Goal: Check status: Check status

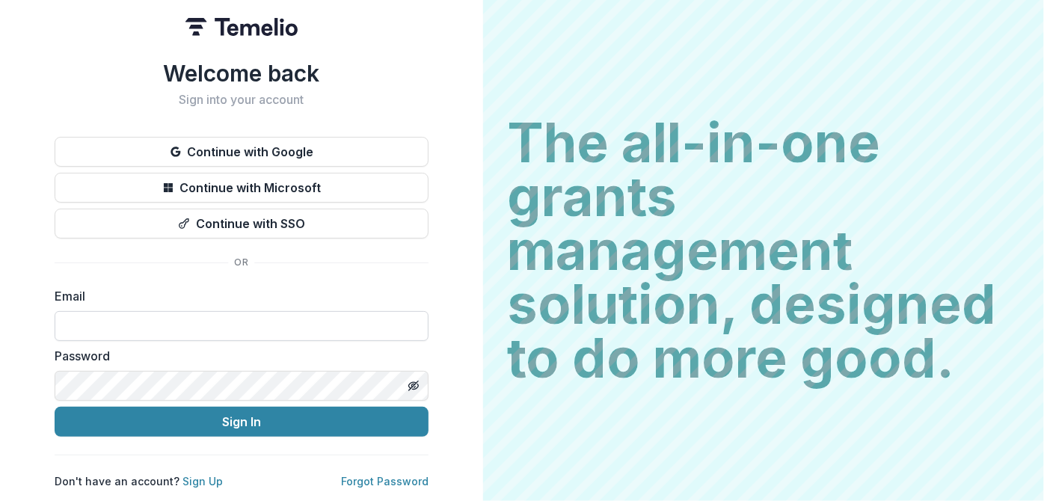
click at [236, 327] on input at bounding box center [242, 326] width 374 height 30
type input "**********"
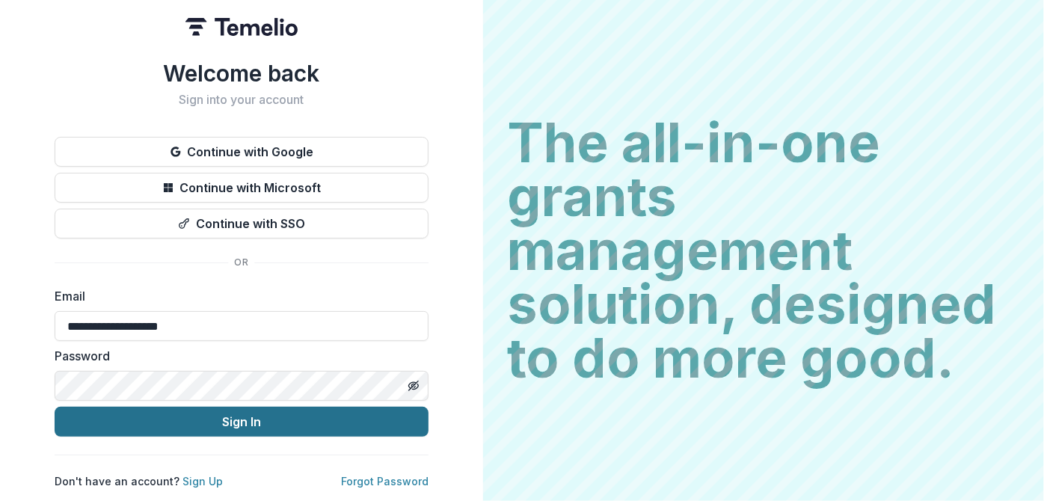
click at [307, 420] on button "Sign In" at bounding box center [242, 422] width 374 height 30
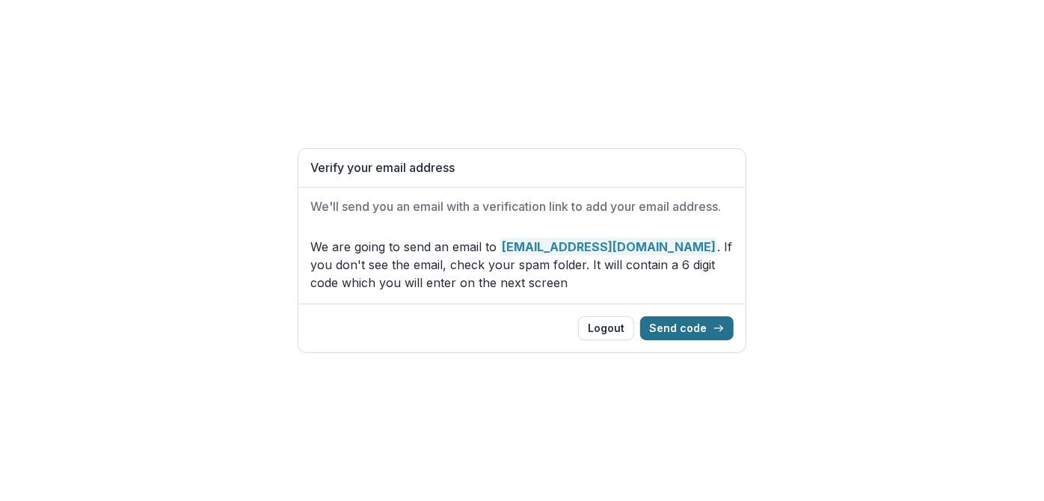
click at [695, 325] on button "Send code" at bounding box center [686, 328] width 93 height 24
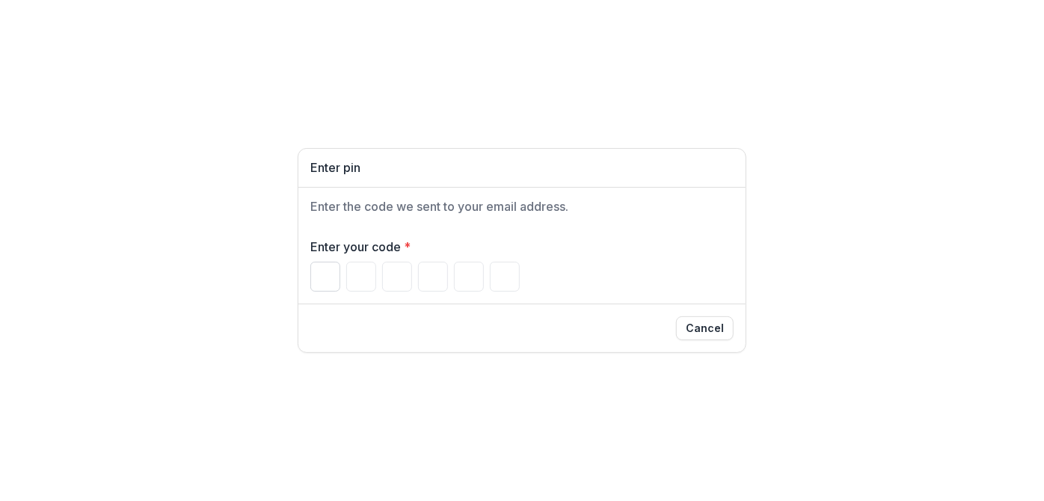
paste input "******"
type input "*"
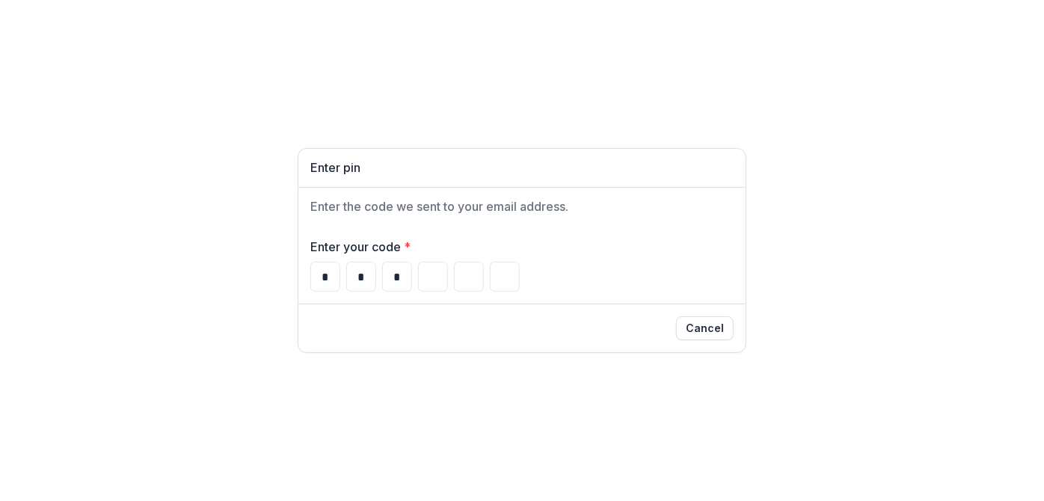
type input "*"
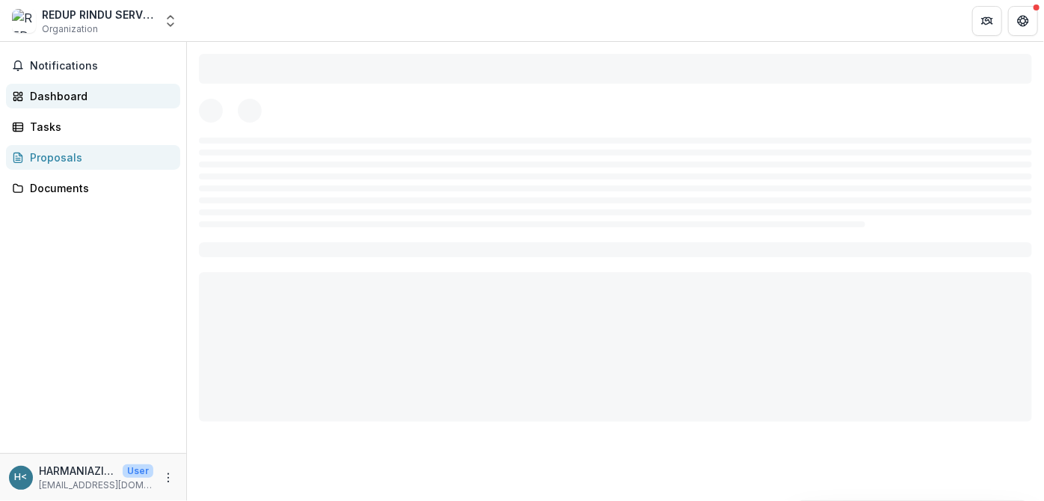
click at [80, 95] on div "Dashboard" at bounding box center [99, 96] width 138 height 16
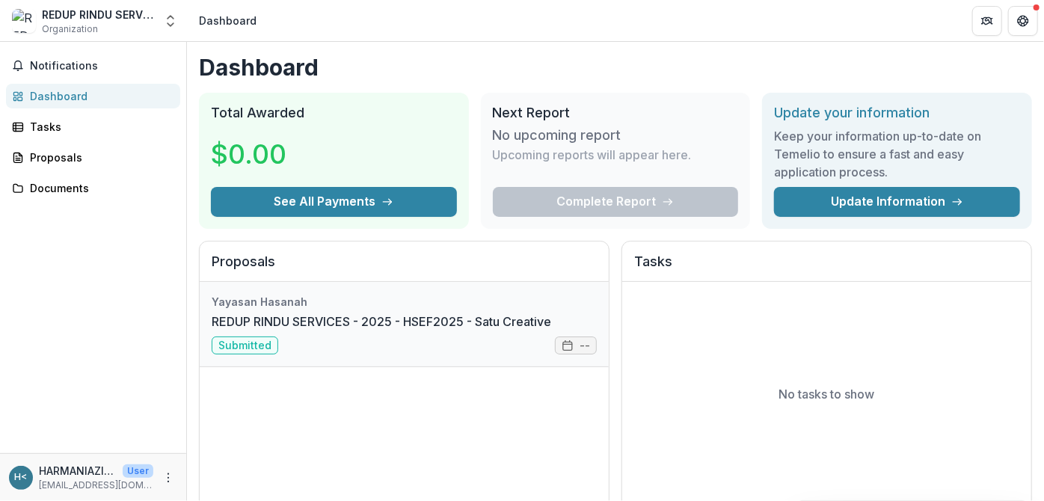
click at [337, 318] on link "REDUP RINDU SERVICES - 2025 - HSEF2025 - Satu Creative" at bounding box center [382, 322] width 340 height 18
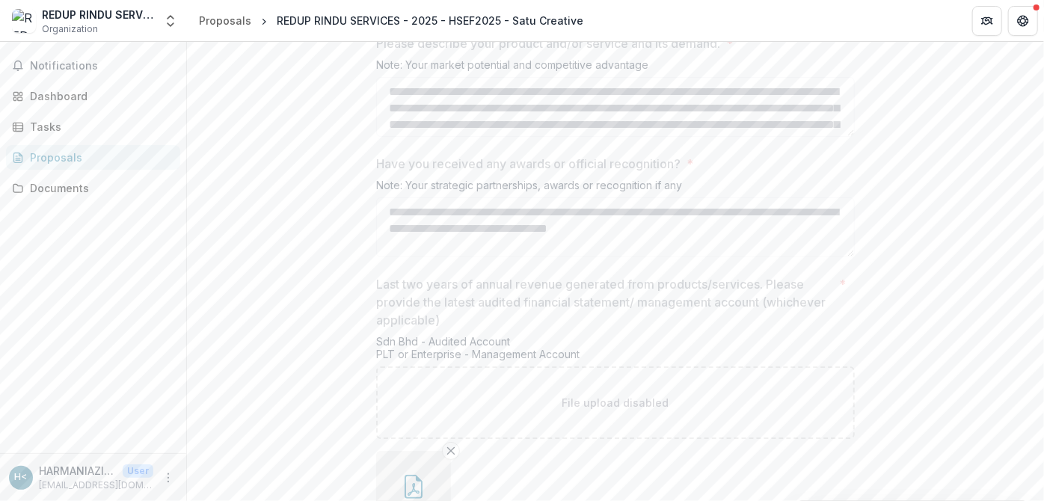
scroll to position [3077, 0]
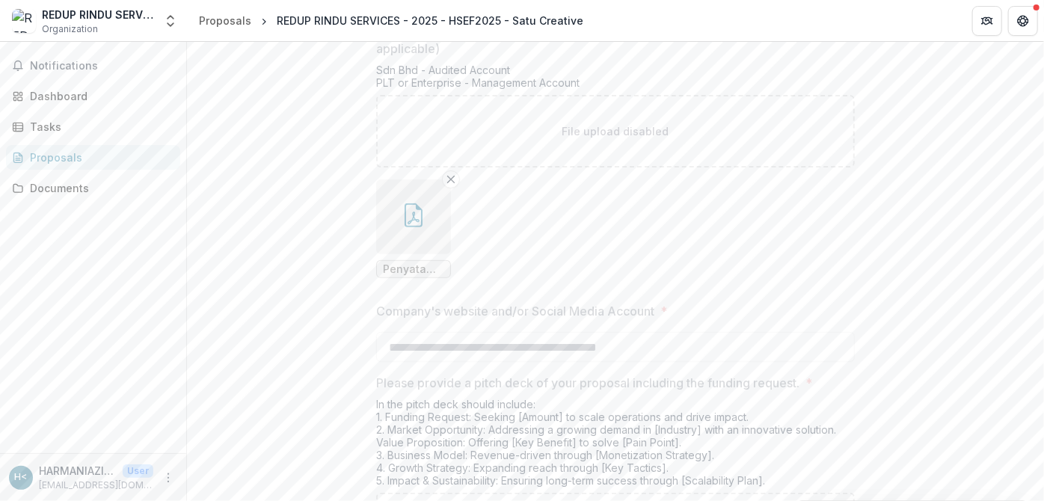
click at [433, 276] on span "Penyata Akaun Bank RSS & Peribadi (Sebelum Membuka Akaun Bank Syarikat).pdf" at bounding box center [413, 269] width 61 height 13
click at [390, 276] on span "Penyata Akaun Bank RSS & Peribadi (Sebelum Membuka Akaun Bank Syarikat).pdf" at bounding box center [413, 269] width 61 height 13
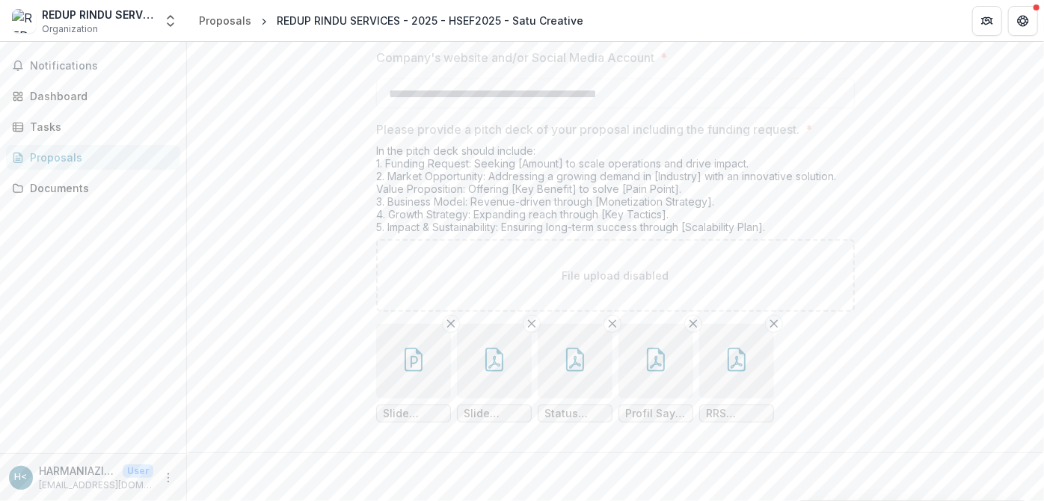
scroll to position [3403, 0]
click at [432, 413] on span "Slide Perusahaan Sosial Redup Rindu Services.pptx" at bounding box center [413, 414] width 61 height 13
click at [425, 414] on span "Slide Perusahaan Sosial Redup Rindu Services.pptx" at bounding box center [413, 414] width 61 height 13
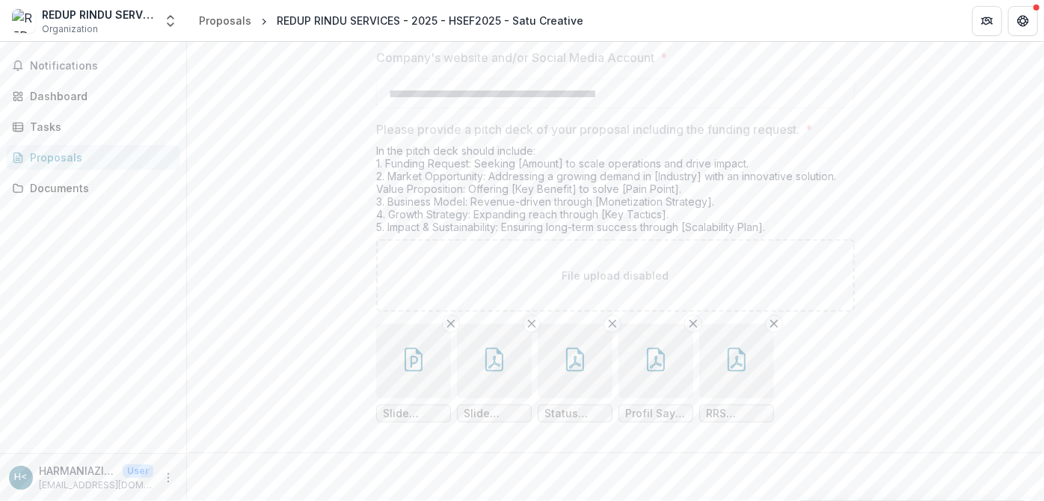
click at [402, 417] on span "Slide Perusahaan Sosial Redup Rindu Services.pptx" at bounding box center [413, 414] width 61 height 13
click at [414, 361] on icon "button" at bounding box center [414, 360] width 24 height 24
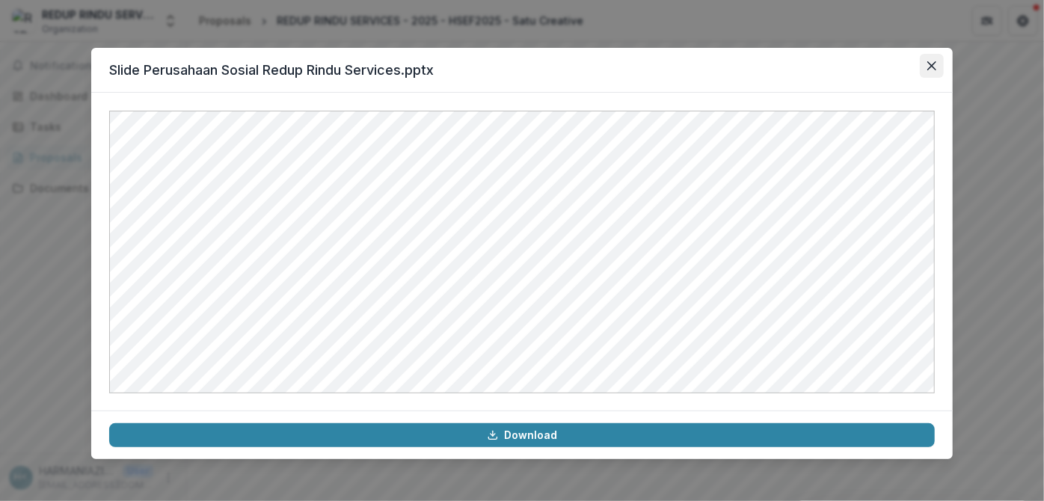
click at [932, 63] on icon "Close" at bounding box center [931, 65] width 9 height 9
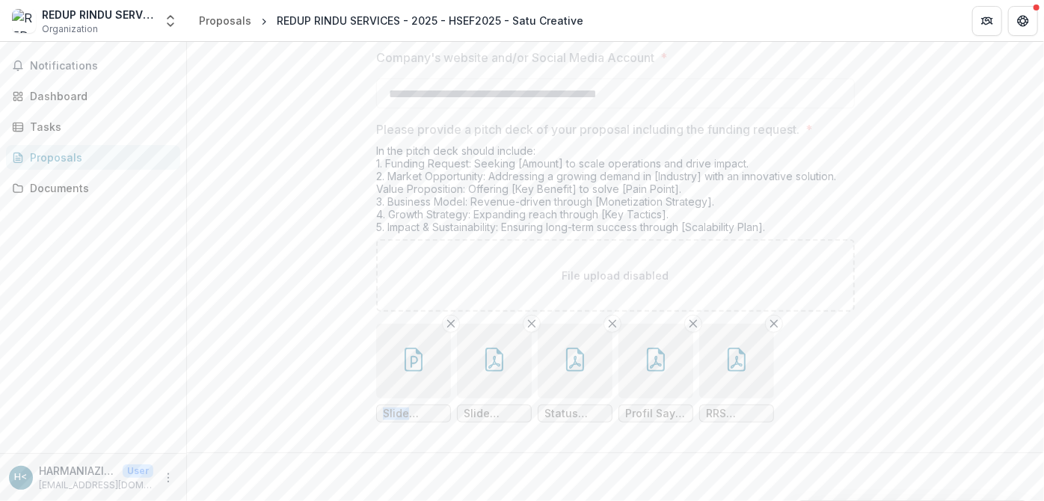
click at [425, 371] on button "button" at bounding box center [413, 361] width 75 height 75
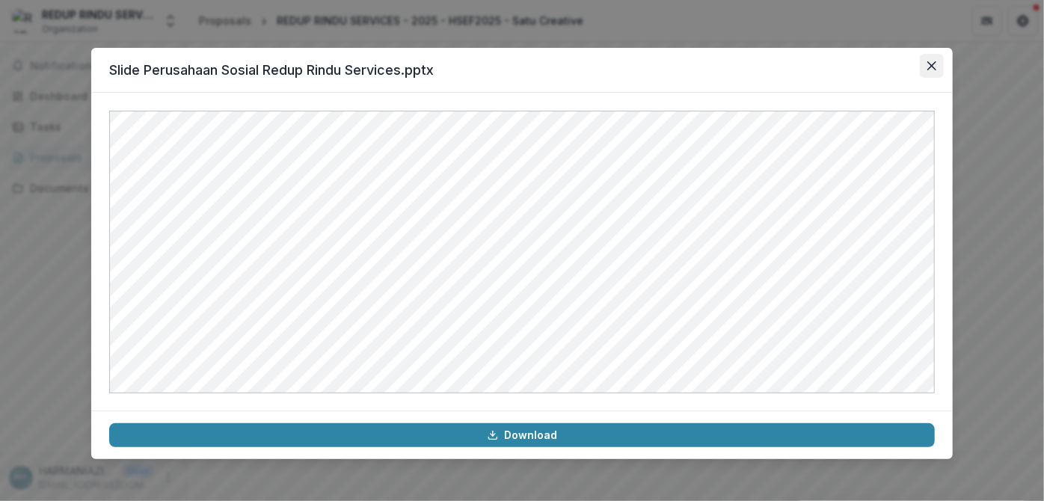
click at [929, 64] on icon "Close" at bounding box center [931, 65] width 9 height 9
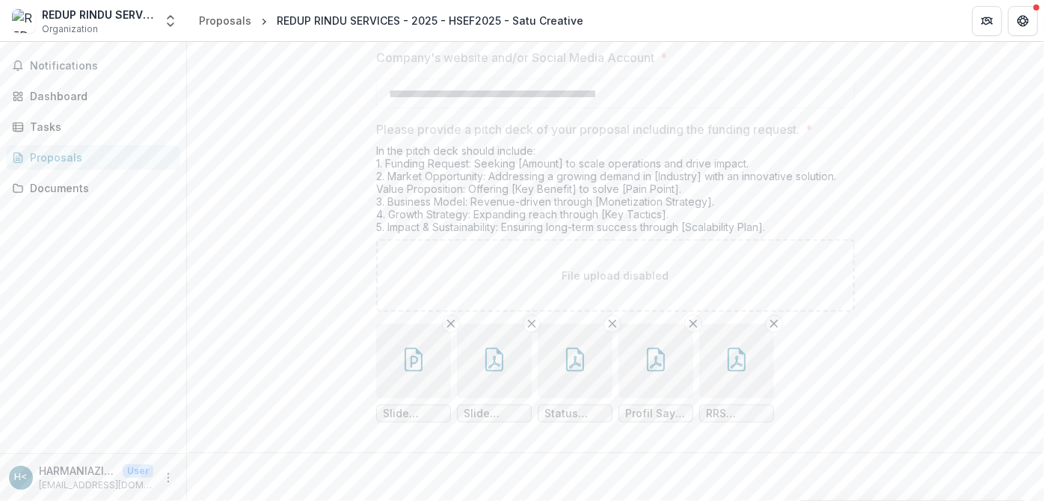
click at [494, 359] on icon "button" at bounding box center [494, 360] width 24 height 24
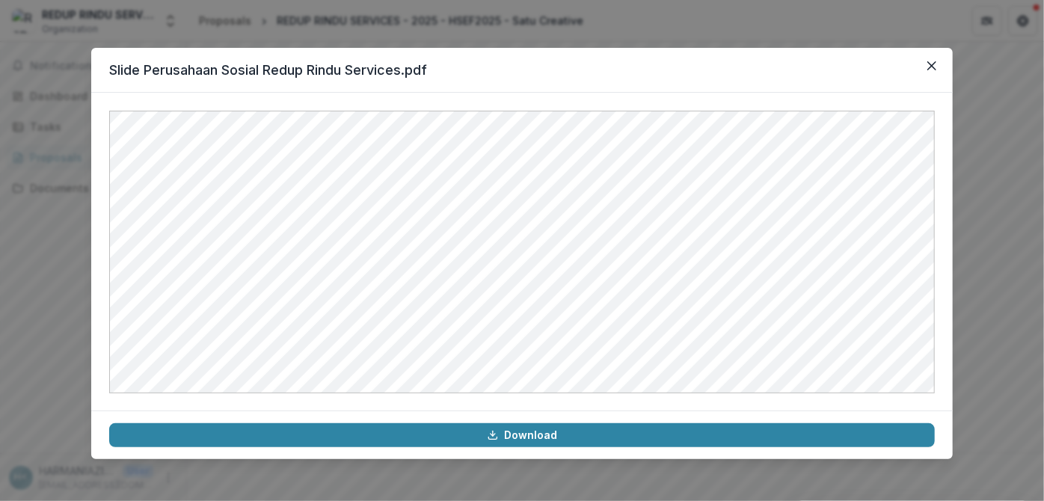
click at [984, 111] on div "Slide Perusahaan Sosial Redup Rindu Services.pdf Download" at bounding box center [522, 250] width 1044 height 501
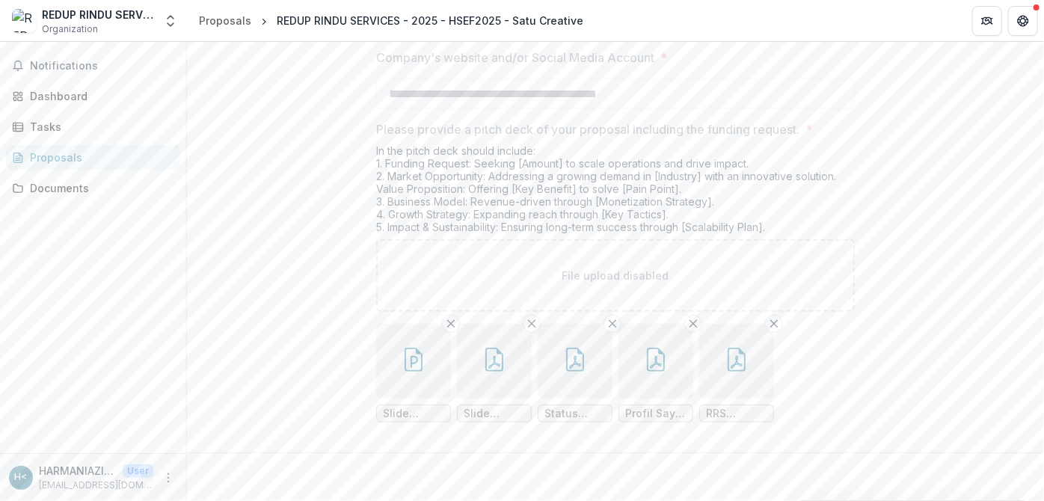
click at [630, 281] on p "File upload disabled" at bounding box center [615, 276] width 107 height 16
click at [572, 366] on icon "button" at bounding box center [575, 360] width 24 height 24
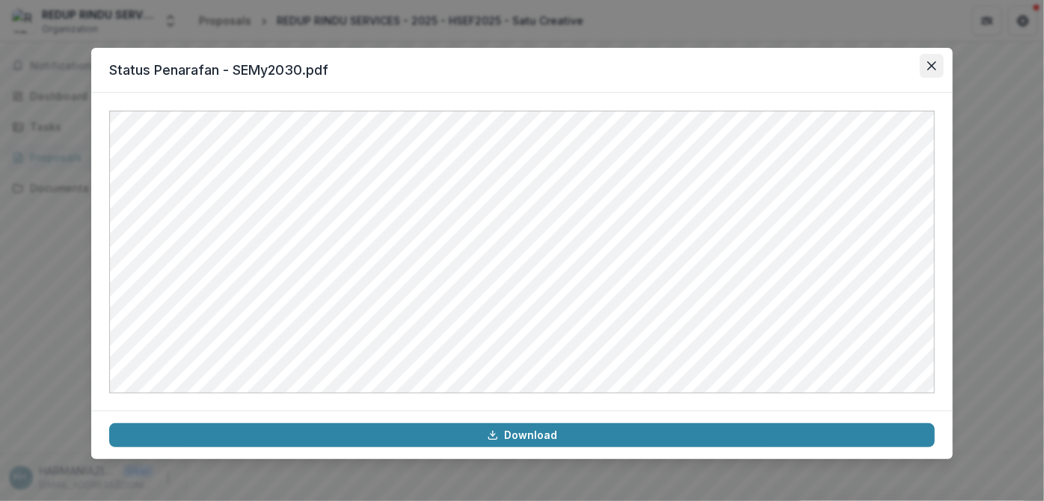
click at [927, 64] on icon "Close" at bounding box center [931, 65] width 9 height 9
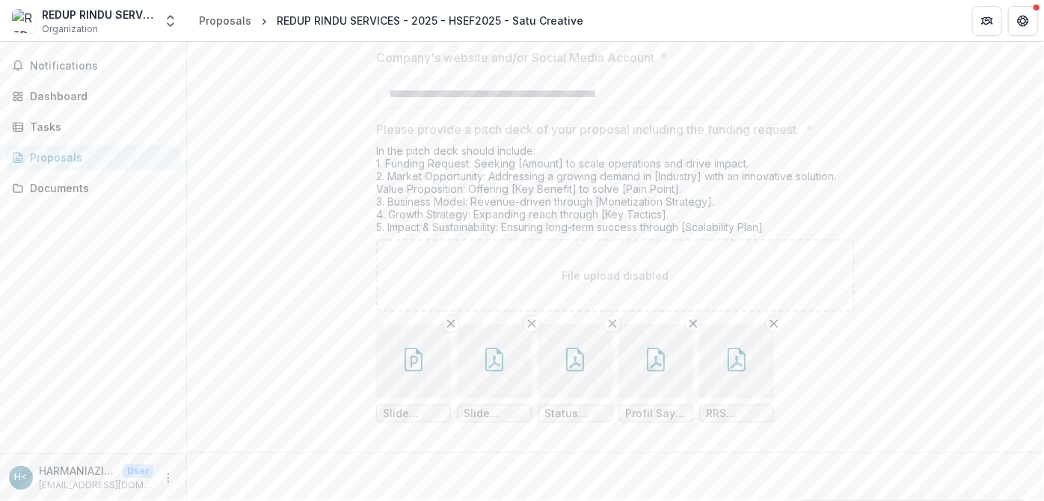
click at [656, 357] on icon "button" at bounding box center [656, 360] width 24 height 24
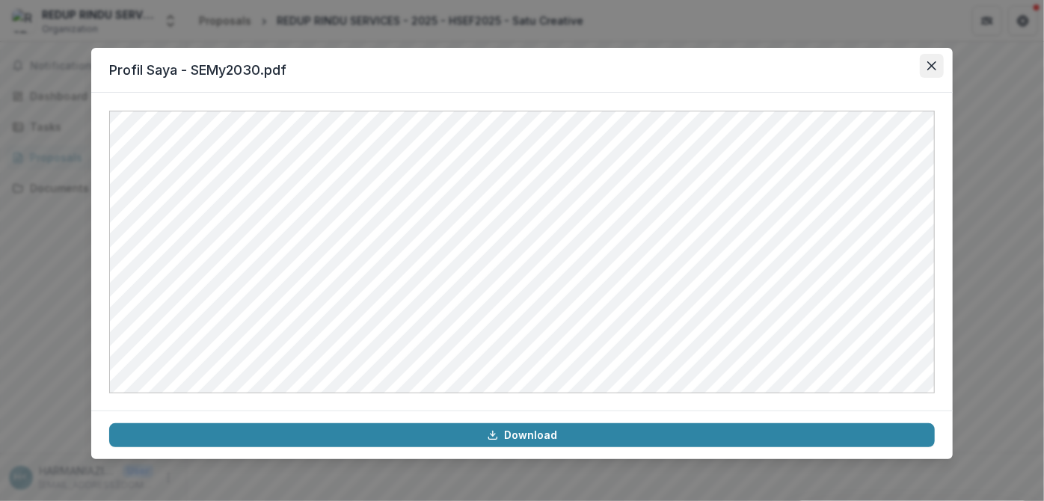
click at [939, 64] on button "Close" at bounding box center [932, 66] width 24 height 24
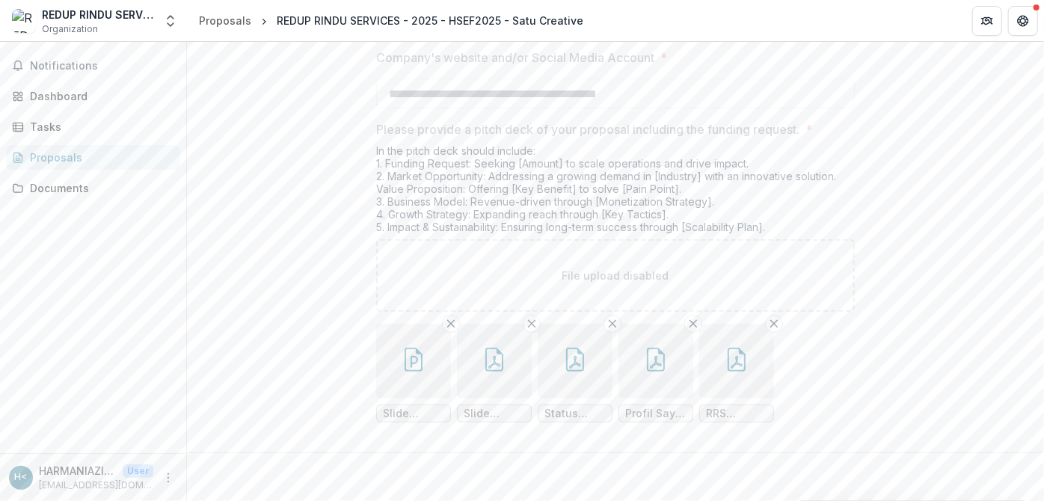
click at [743, 381] on button "button" at bounding box center [736, 361] width 75 height 75
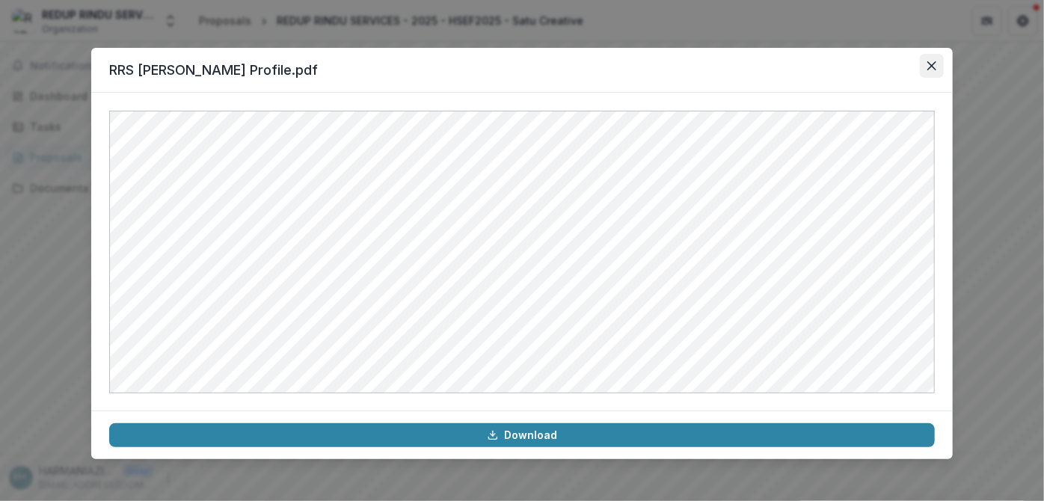
click at [929, 63] on icon "Close" at bounding box center [931, 65] width 9 height 9
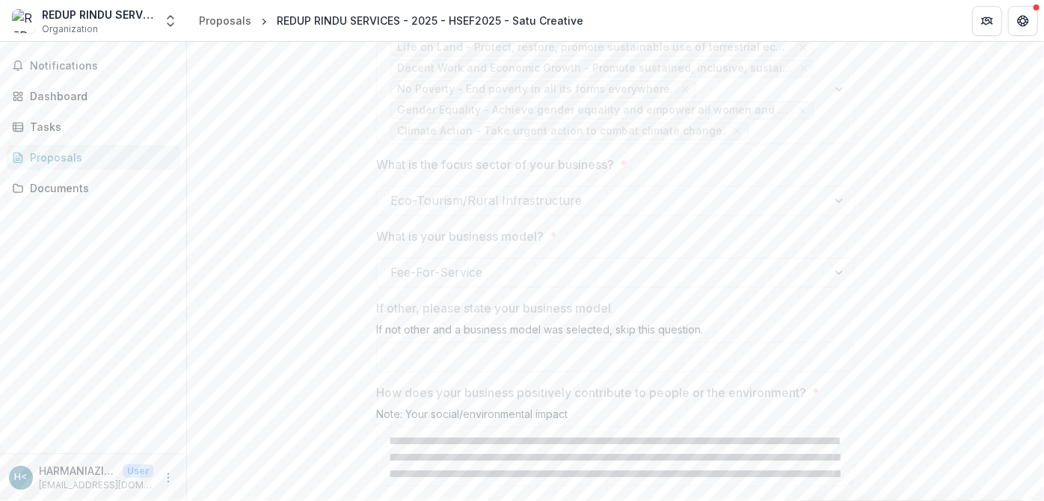
scroll to position [1228, 0]
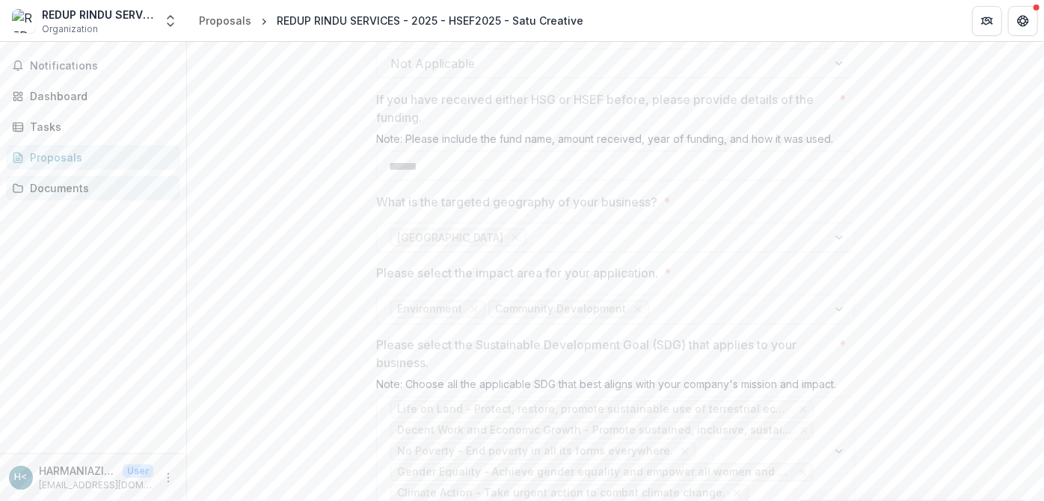
click at [102, 180] on div "Documents" at bounding box center [99, 188] width 138 height 16
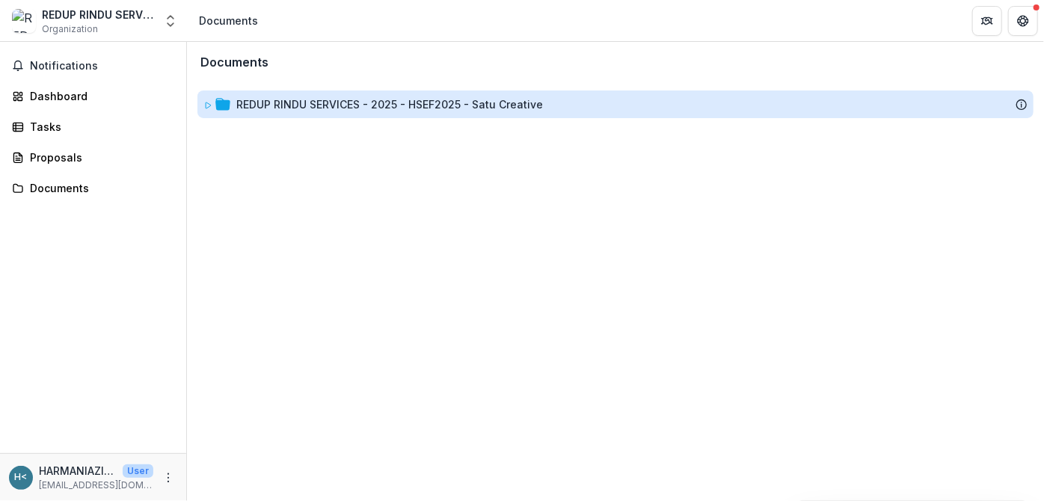
click at [369, 106] on div "REDUP RINDU SERVICES - 2025 - HSEF2025 - Satu Creative" at bounding box center [389, 104] width 307 height 16
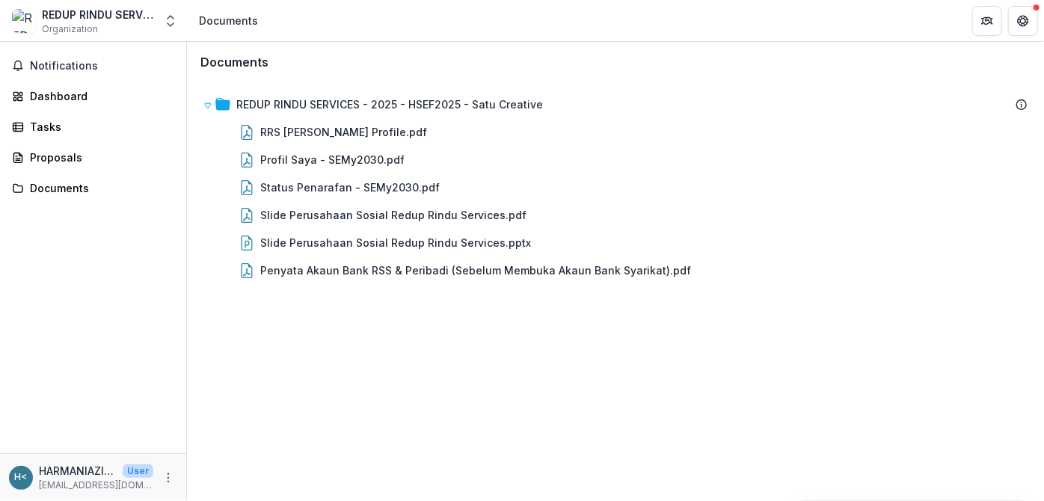
click at [411, 371] on div "Documents REDUP RINDU SERVICES - 2025 - HSEF2025 - Satu Creative RRS [PERSON_NA…" at bounding box center [615, 271] width 857 height 459
click at [89, 92] on div "Dashboard" at bounding box center [99, 96] width 138 height 16
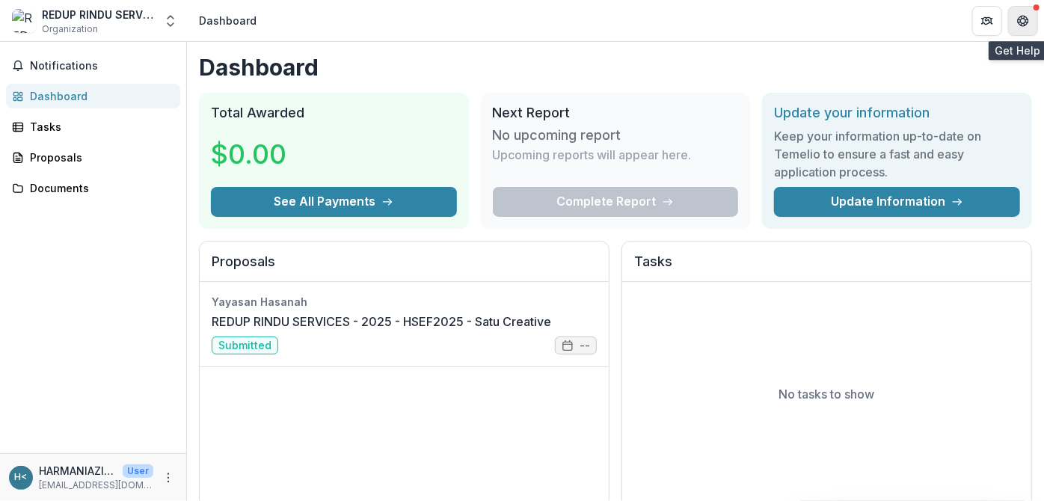
click at [1025, 19] on icon "Get Help" at bounding box center [1023, 21] width 12 height 12
